Goal: Information Seeking & Learning: Learn about a topic

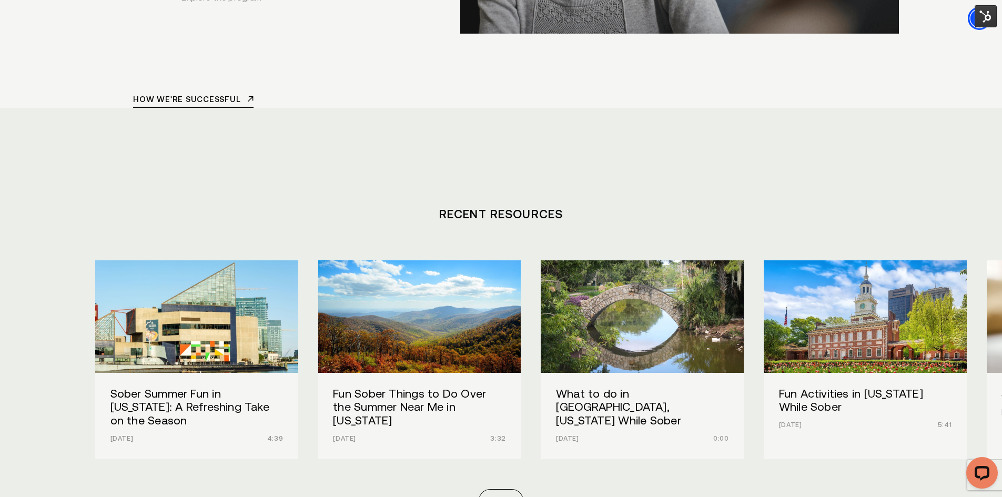
scroll to position [4471, 0]
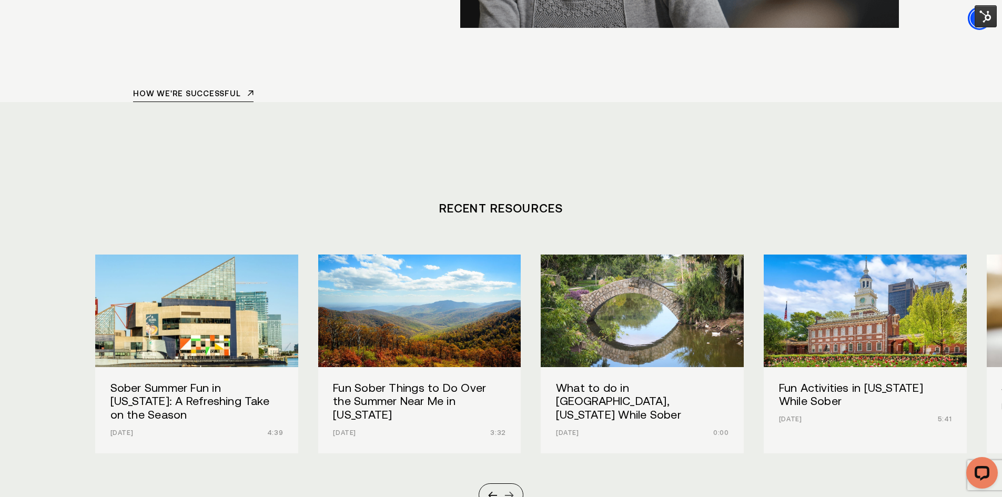
click at [512, 491] on div at bounding box center [508, 495] width 9 height 9
click at [510, 491] on div at bounding box center [508, 495] width 9 height 9
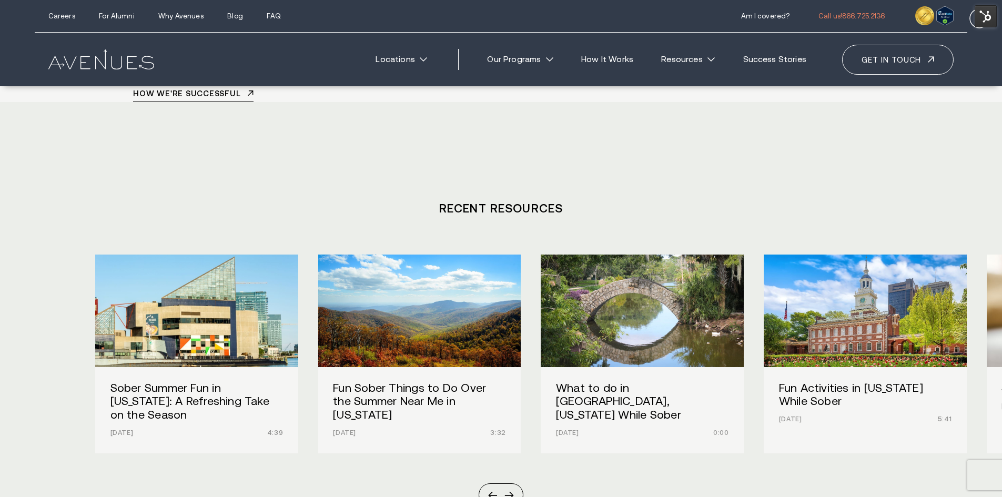
click at [508, 491] on div at bounding box center [508, 495] width 9 height 9
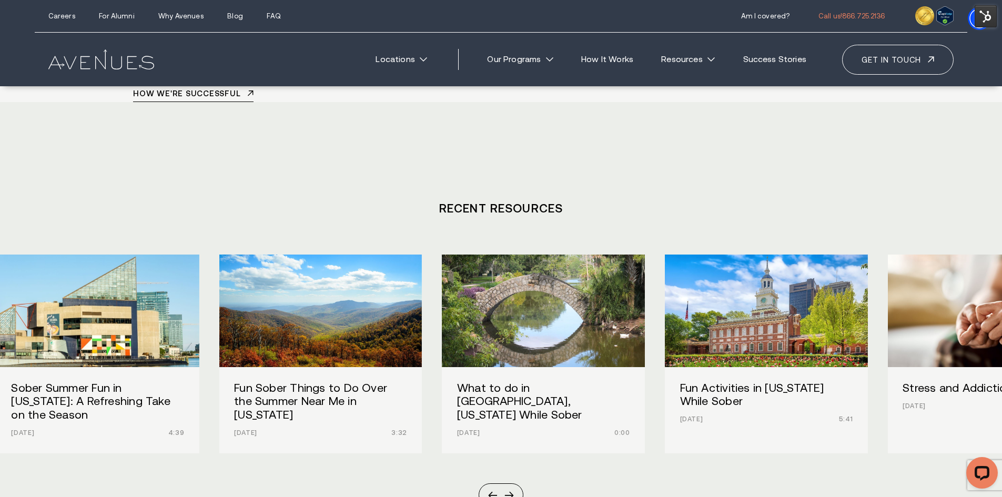
click at [540, 367] on div "What to do in [GEOGRAPHIC_DATA], [US_STATE] While Sober [DATE] 0:00" at bounding box center [543, 410] width 203 height 86
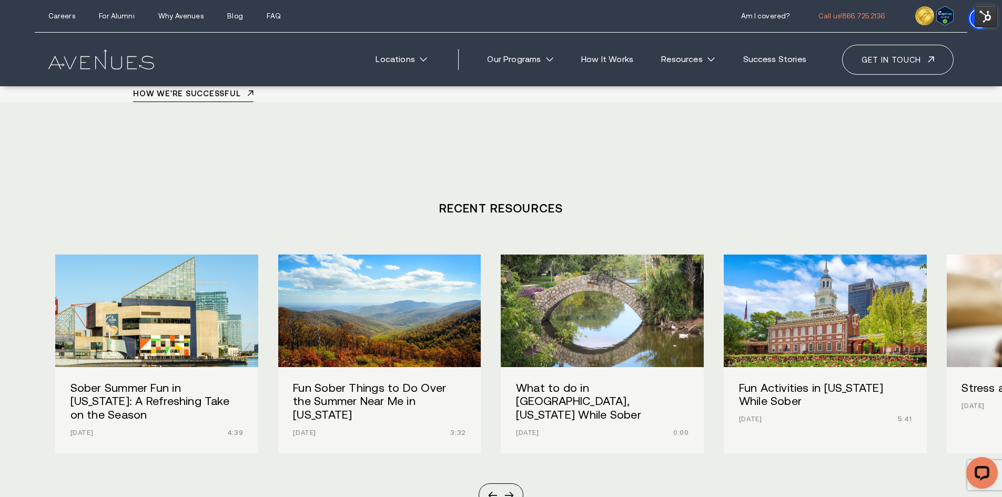
click at [501, 367] on div "What to do in [GEOGRAPHIC_DATA], [US_STATE] While Sober [DATE] 0:00" at bounding box center [602, 410] width 203 height 86
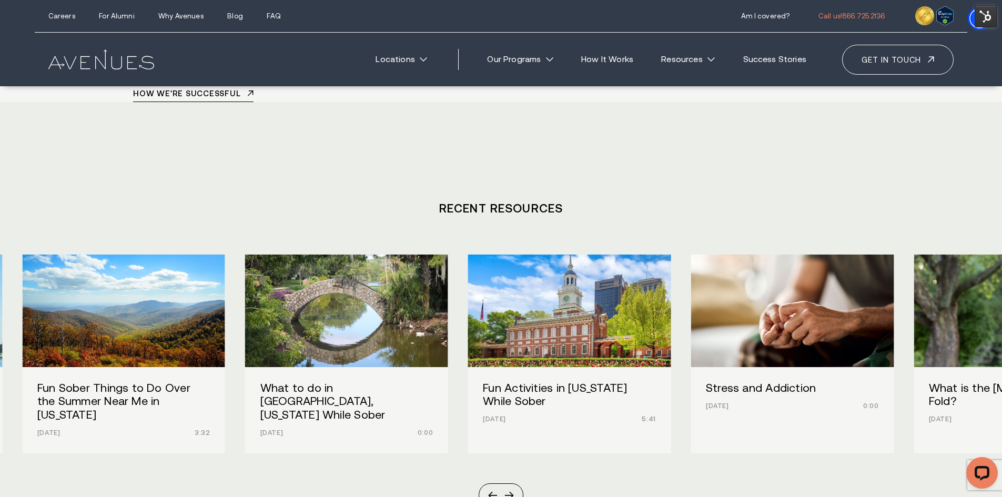
click at [468, 367] on div "Fun Activities in [US_STATE] While Sober [DATE] 5:41" at bounding box center [569, 403] width 203 height 73
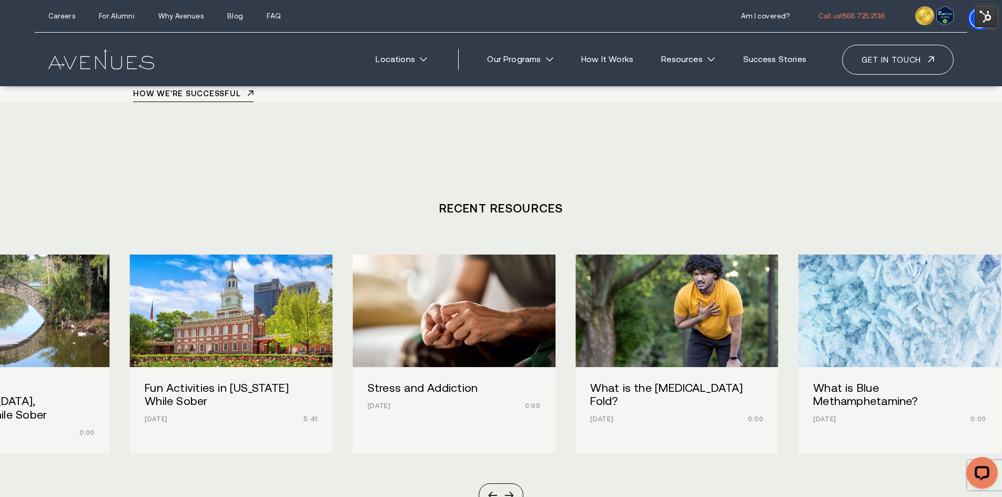
click at [575, 367] on div "What is the [MEDICAL_DATA] Fold? [DATE] 0:00" at bounding box center [676, 403] width 203 height 73
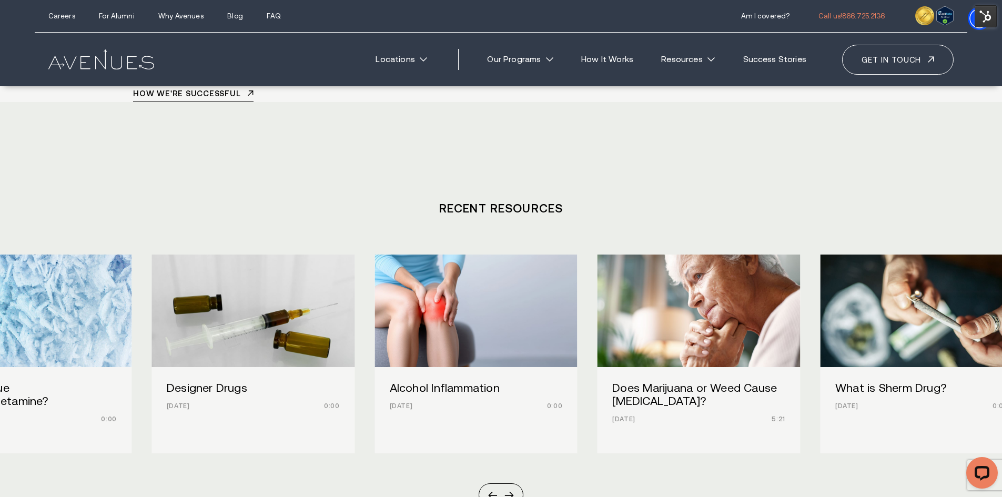
click at [151, 367] on div "Designer Drugs [DATE] 0:00" at bounding box center [252, 396] width 203 height 59
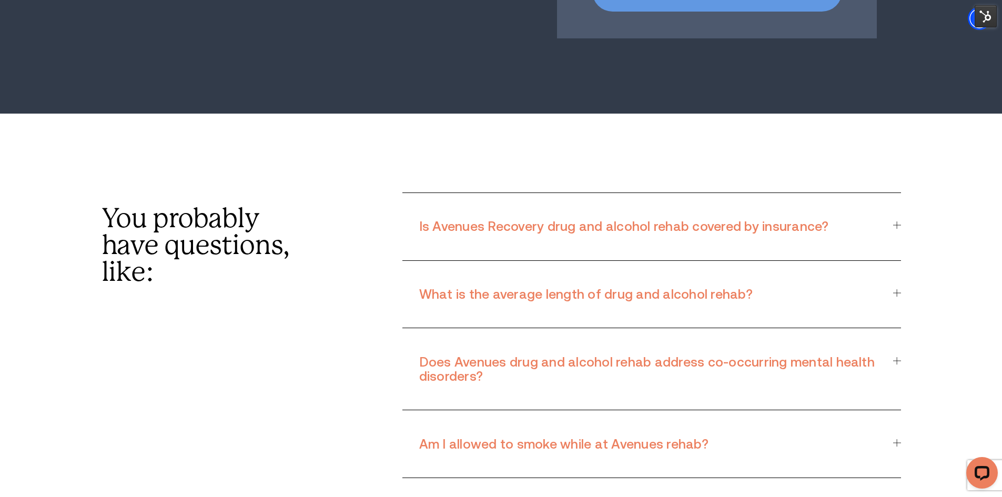
scroll to position [8995, 0]
